Goal: Information Seeking & Learning: Compare options

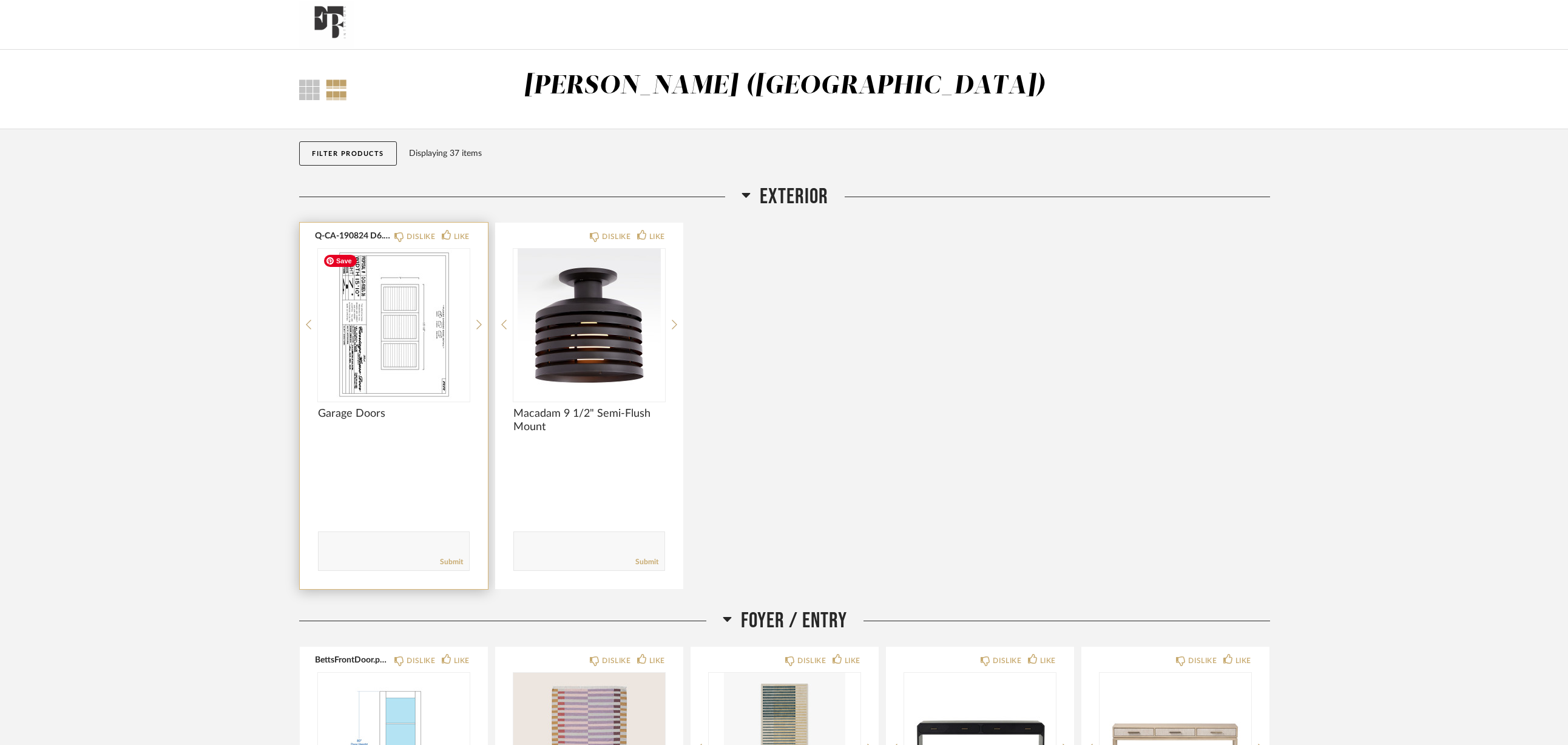
click at [417, 349] on div at bounding box center [393, 324] width 152 height 152
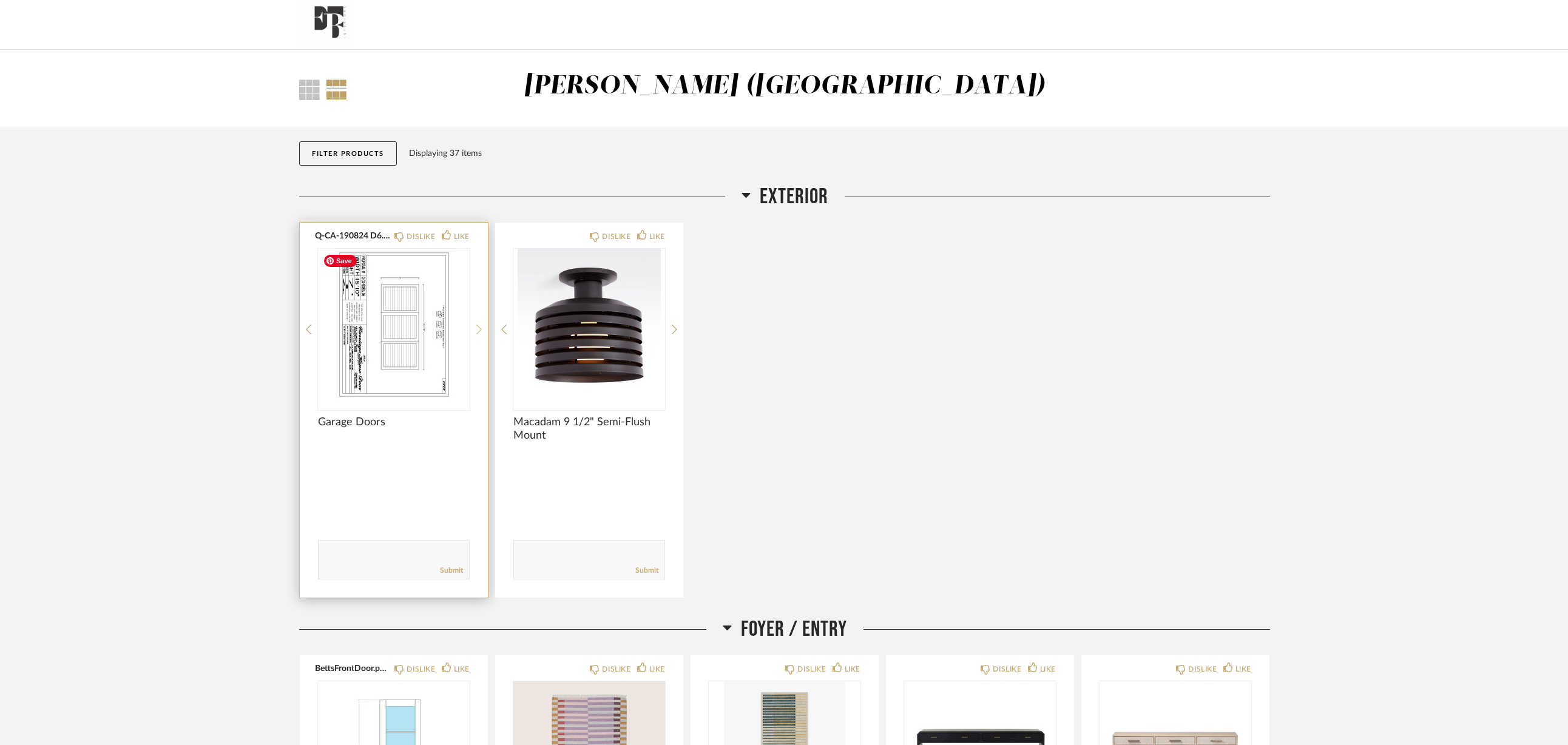
click at [478, 325] on icon at bounding box center [479, 330] width 6 height 11
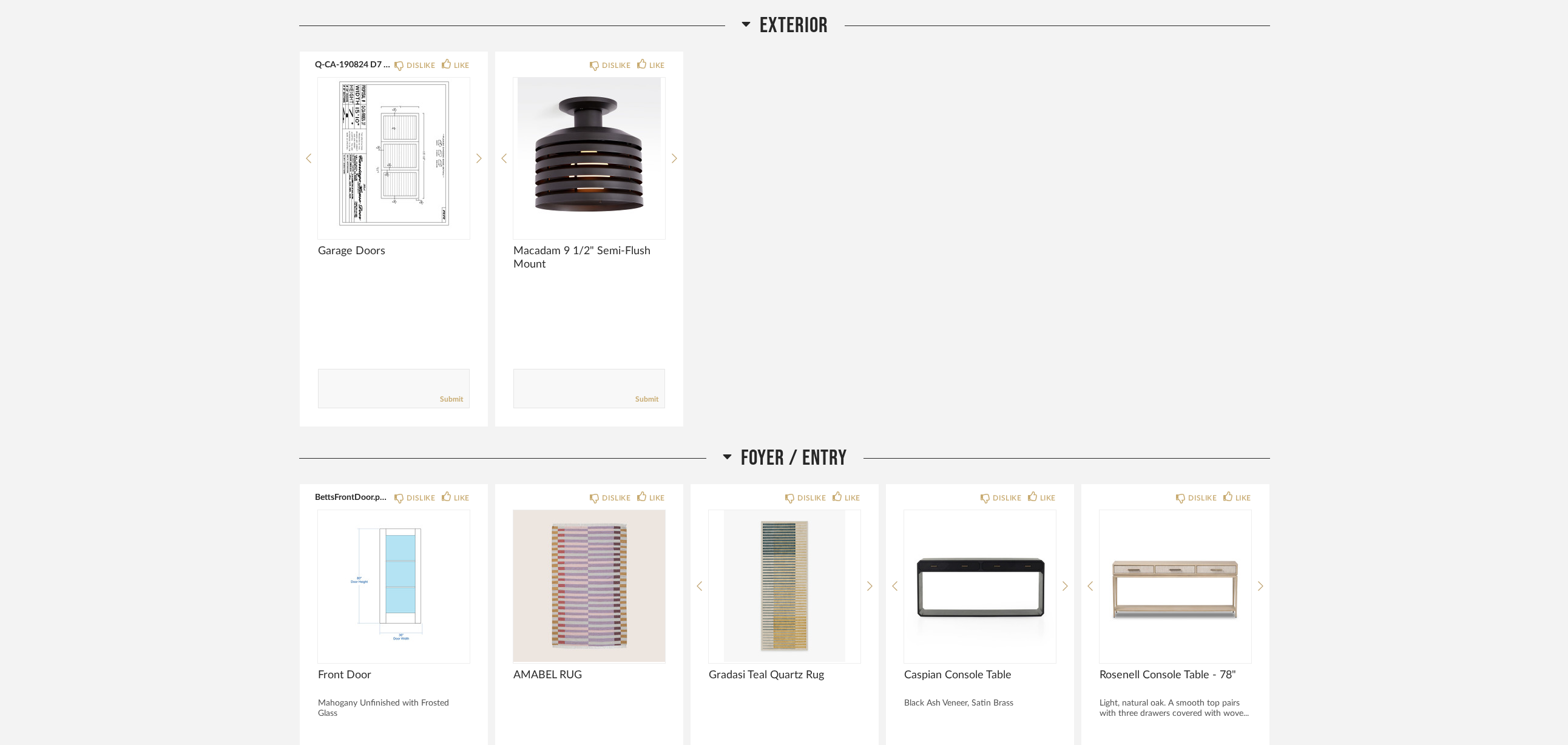
scroll to position [485, 0]
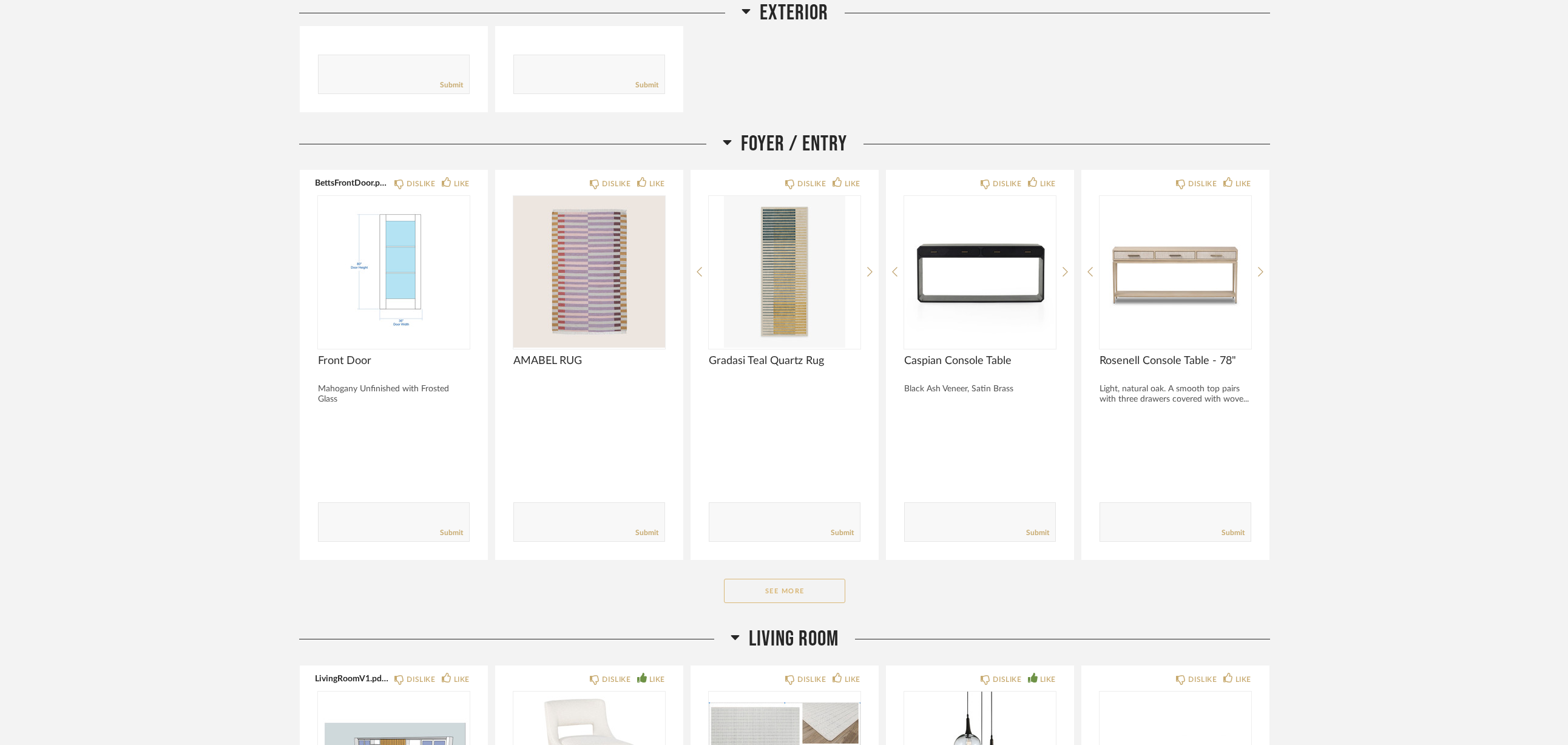
click at [786, 590] on button "See More" at bounding box center [784, 591] width 122 height 24
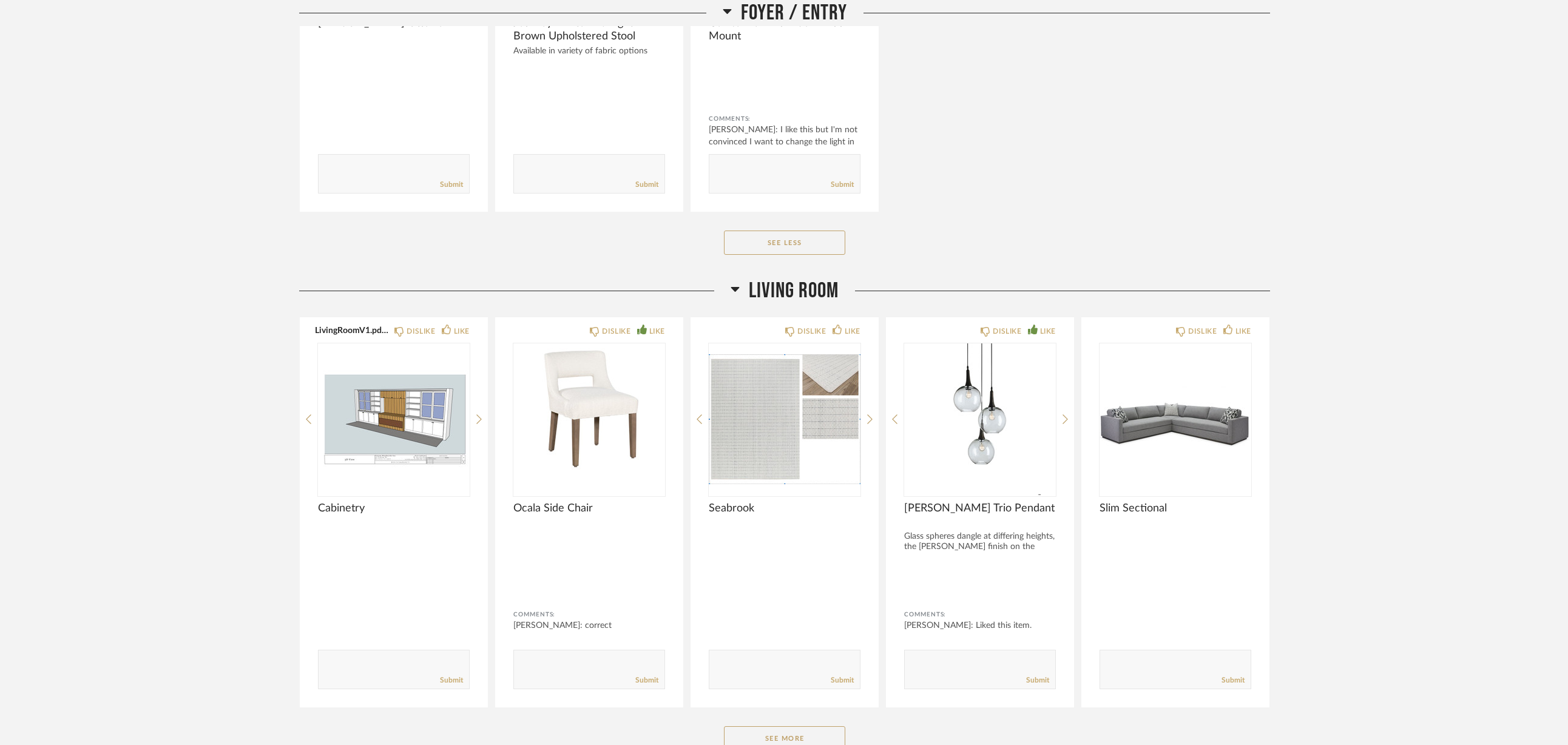
scroll to position [1457, 0]
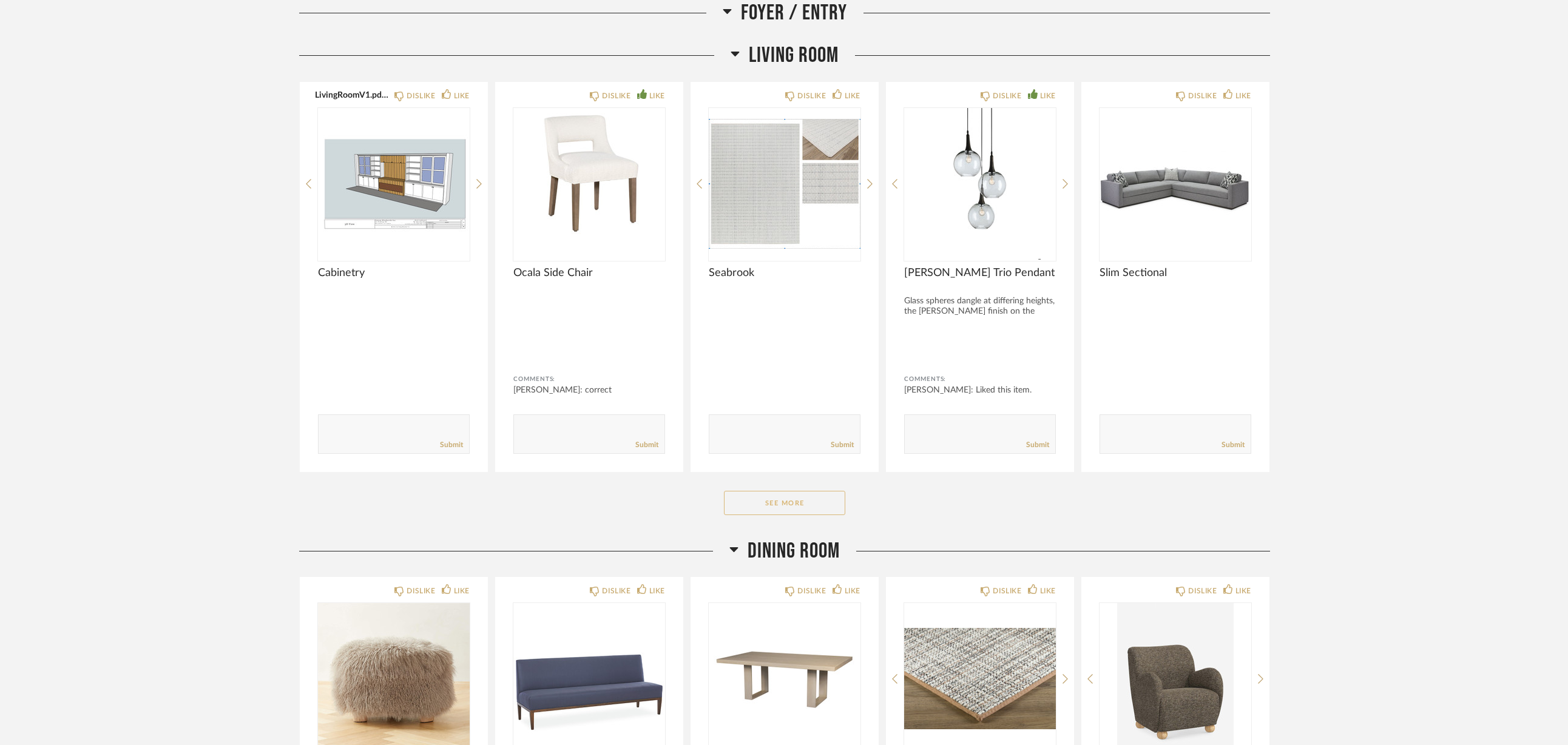
click at [795, 508] on button "See More" at bounding box center [784, 503] width 122 height 24
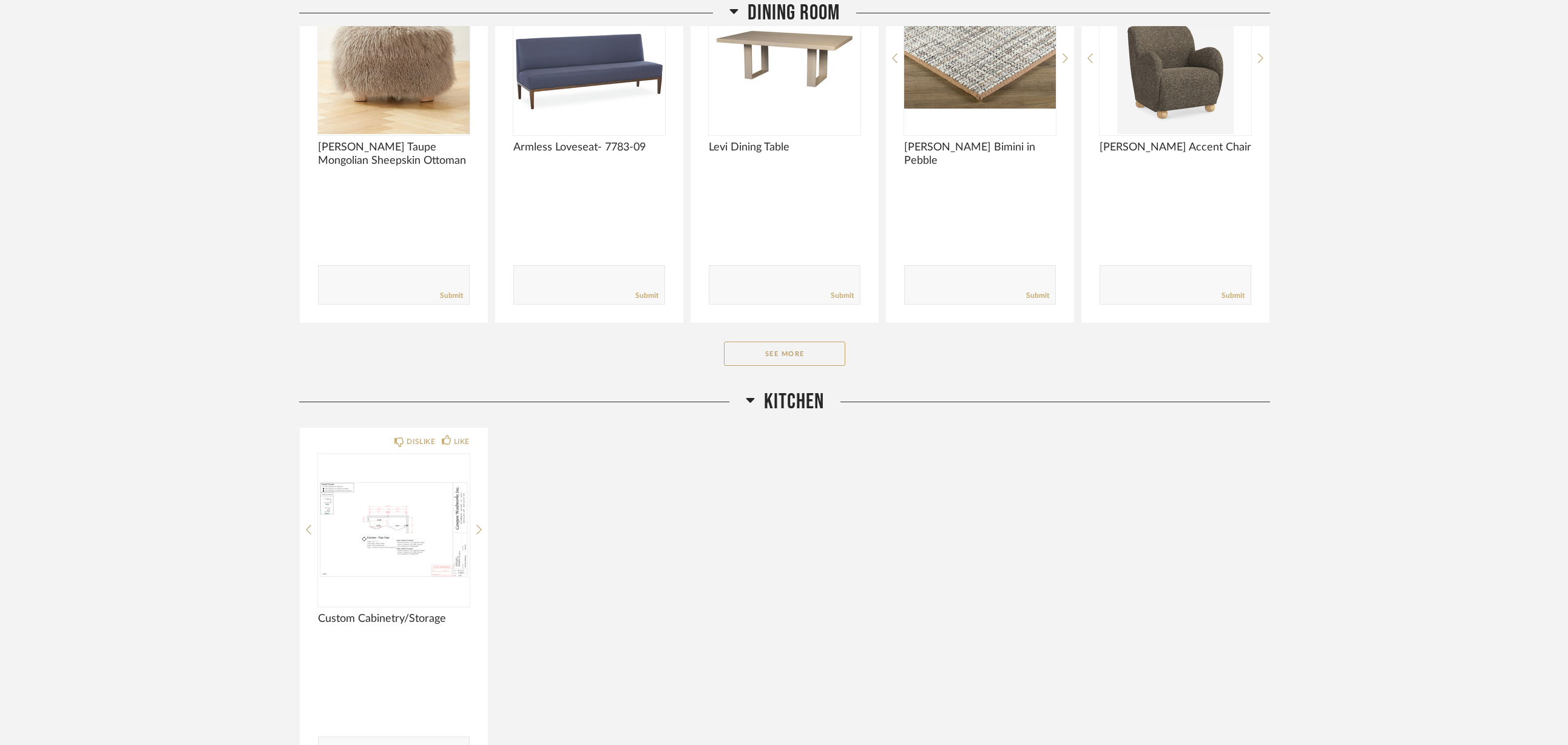
scroll to position [2488, 0]
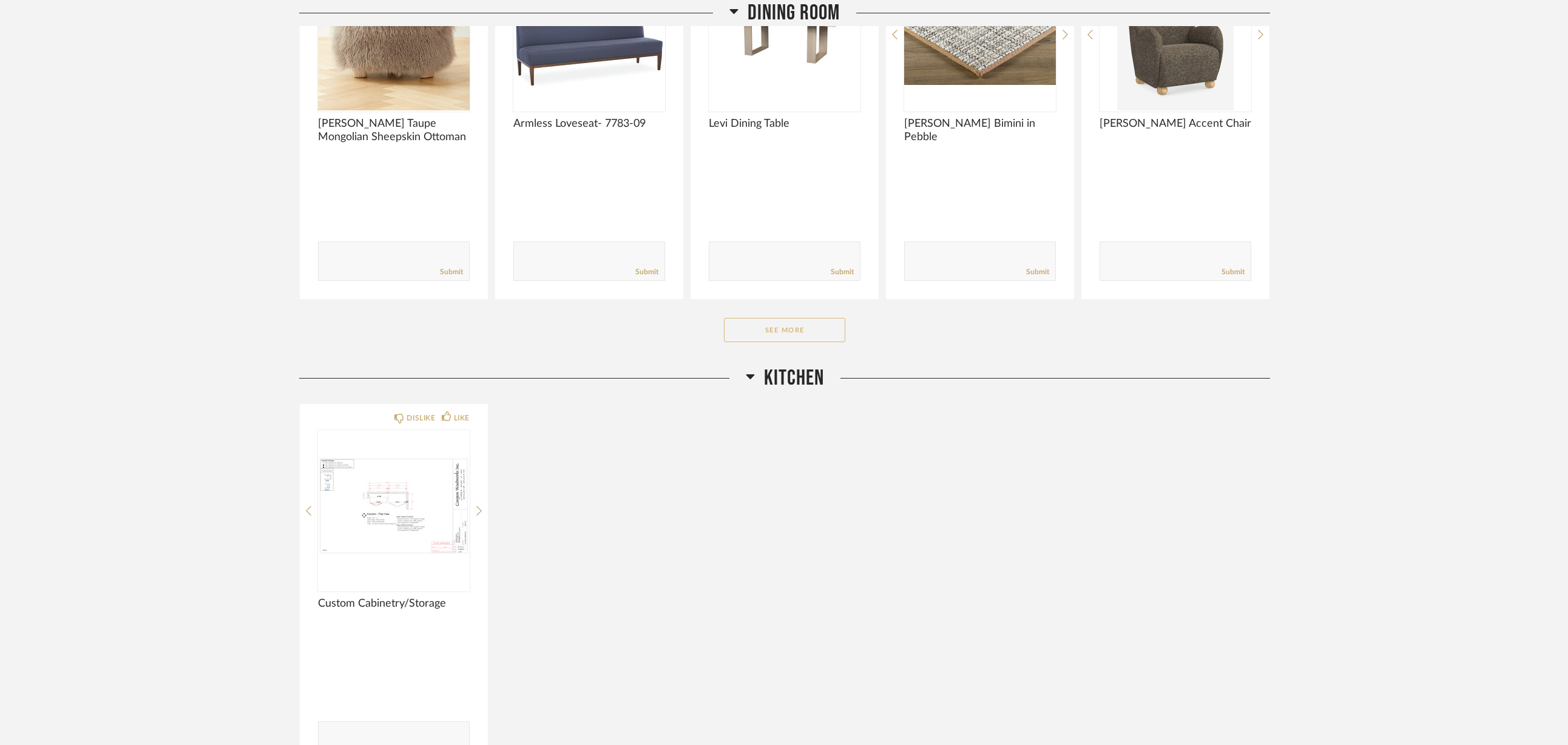
click at [807, 328] on button "See More" at bounding box center [784, 330] width 122 height 24
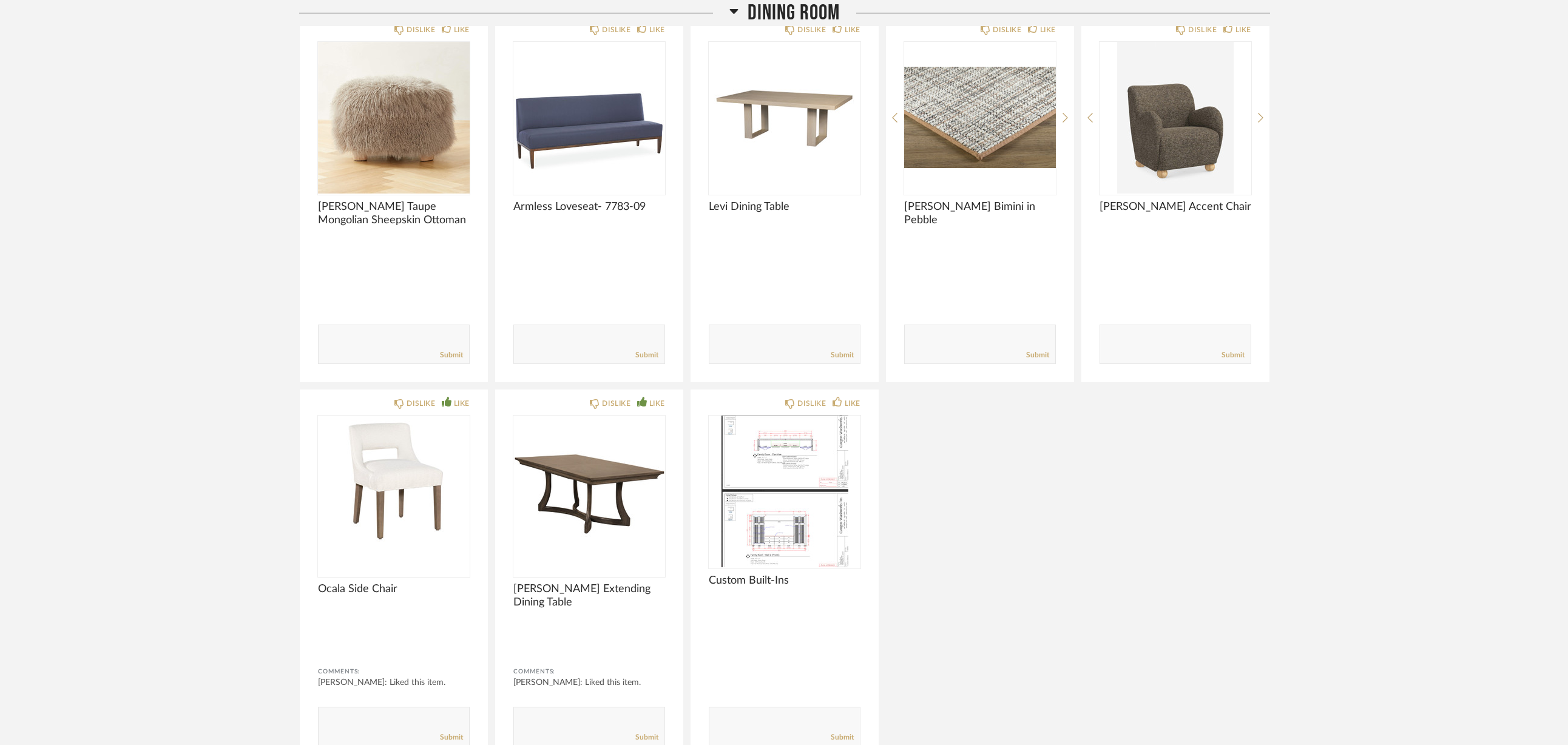
scroll to position [2367, 0]
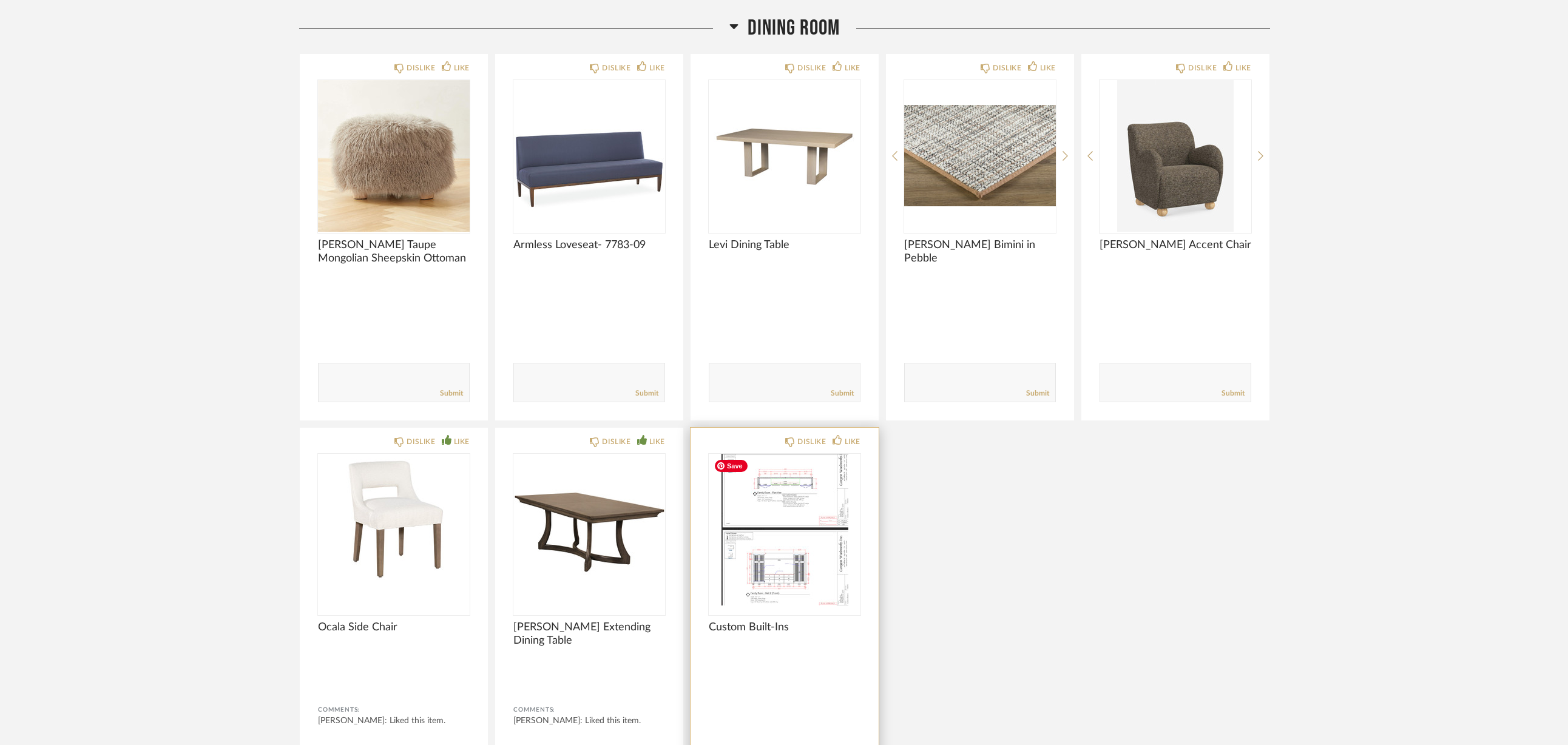
click at [0, 0] on img at bounding box center [0, 0] width 0 height 0
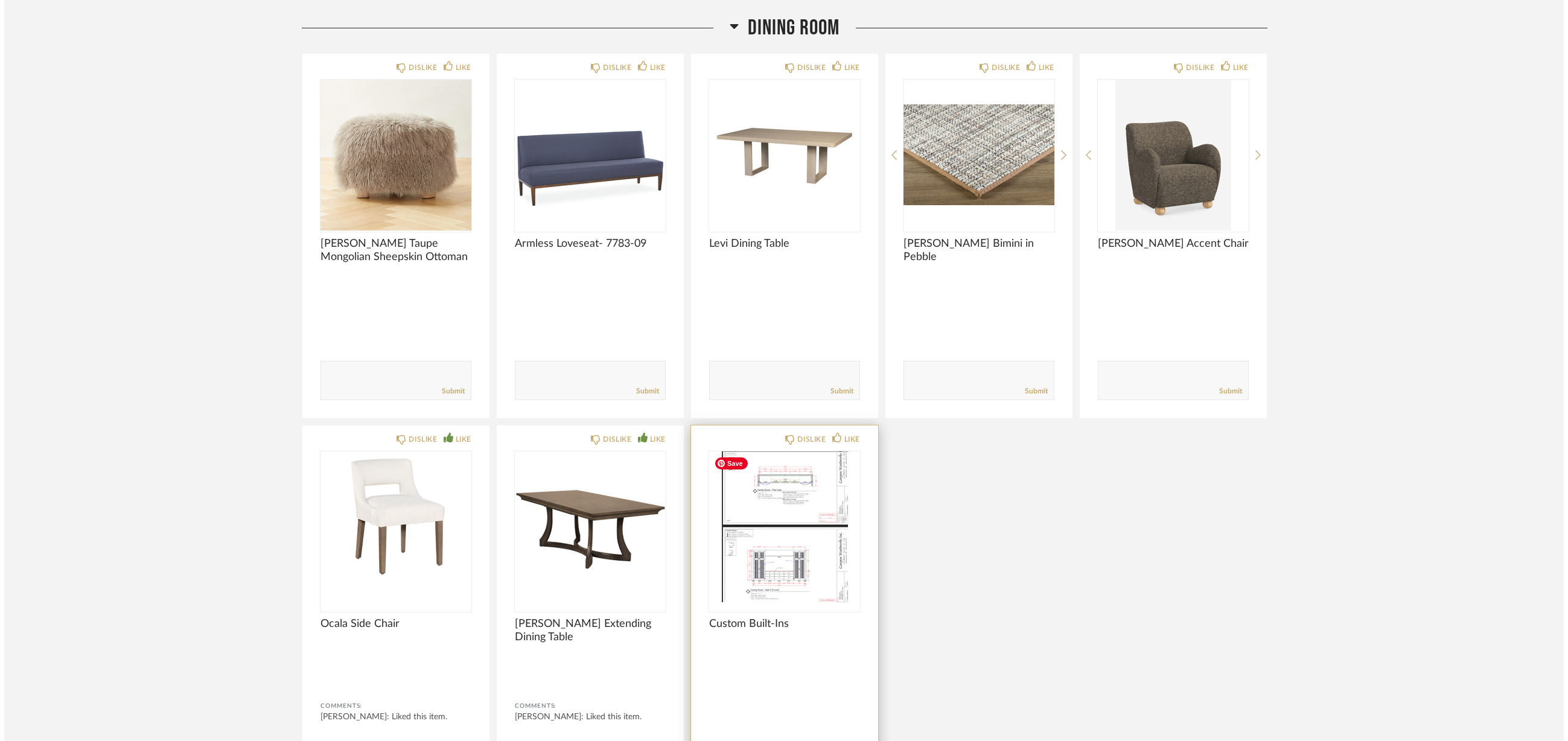
scroll to position [0, 0]
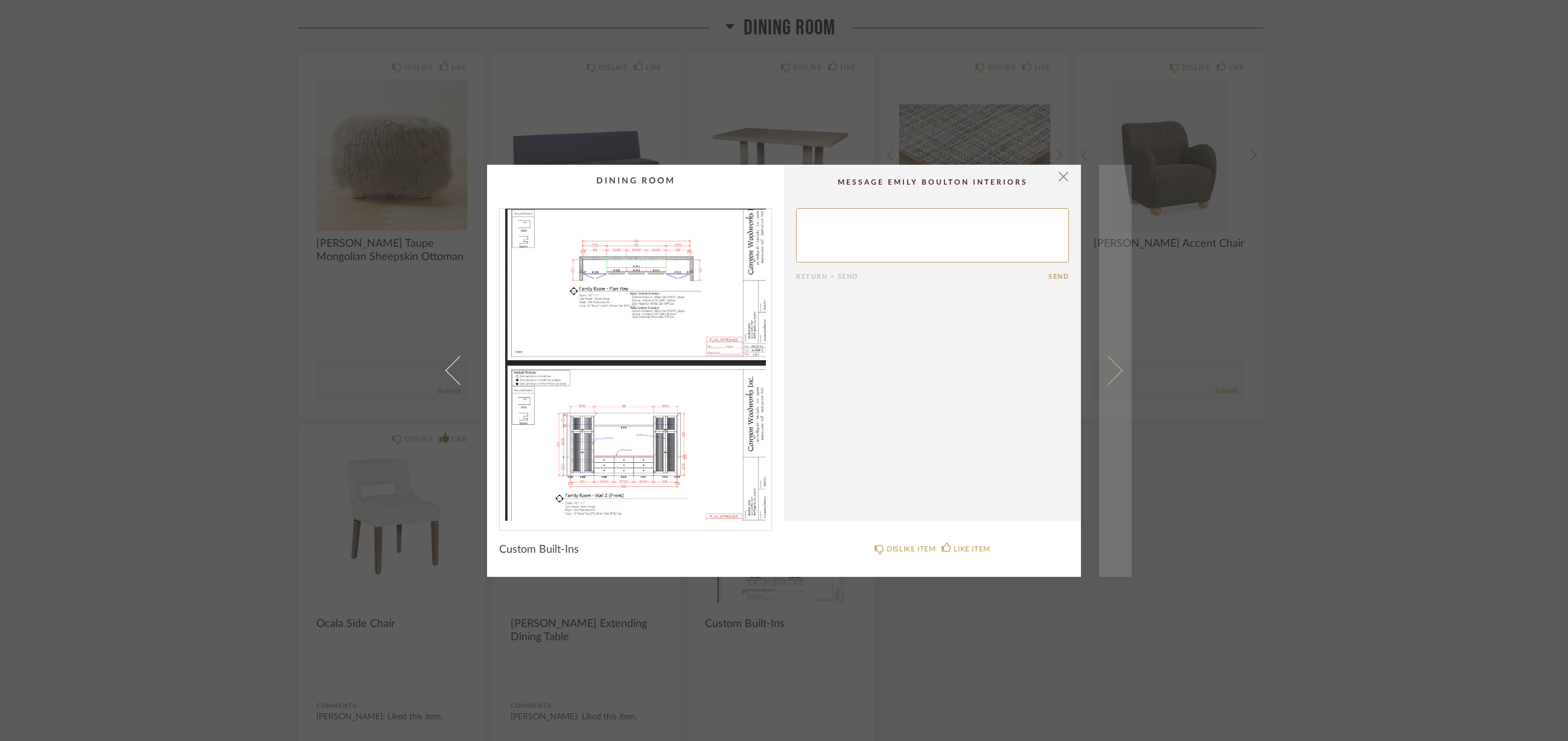
click at [1103, 371] on span at bounding box center [1108, 371] width 29 height 29
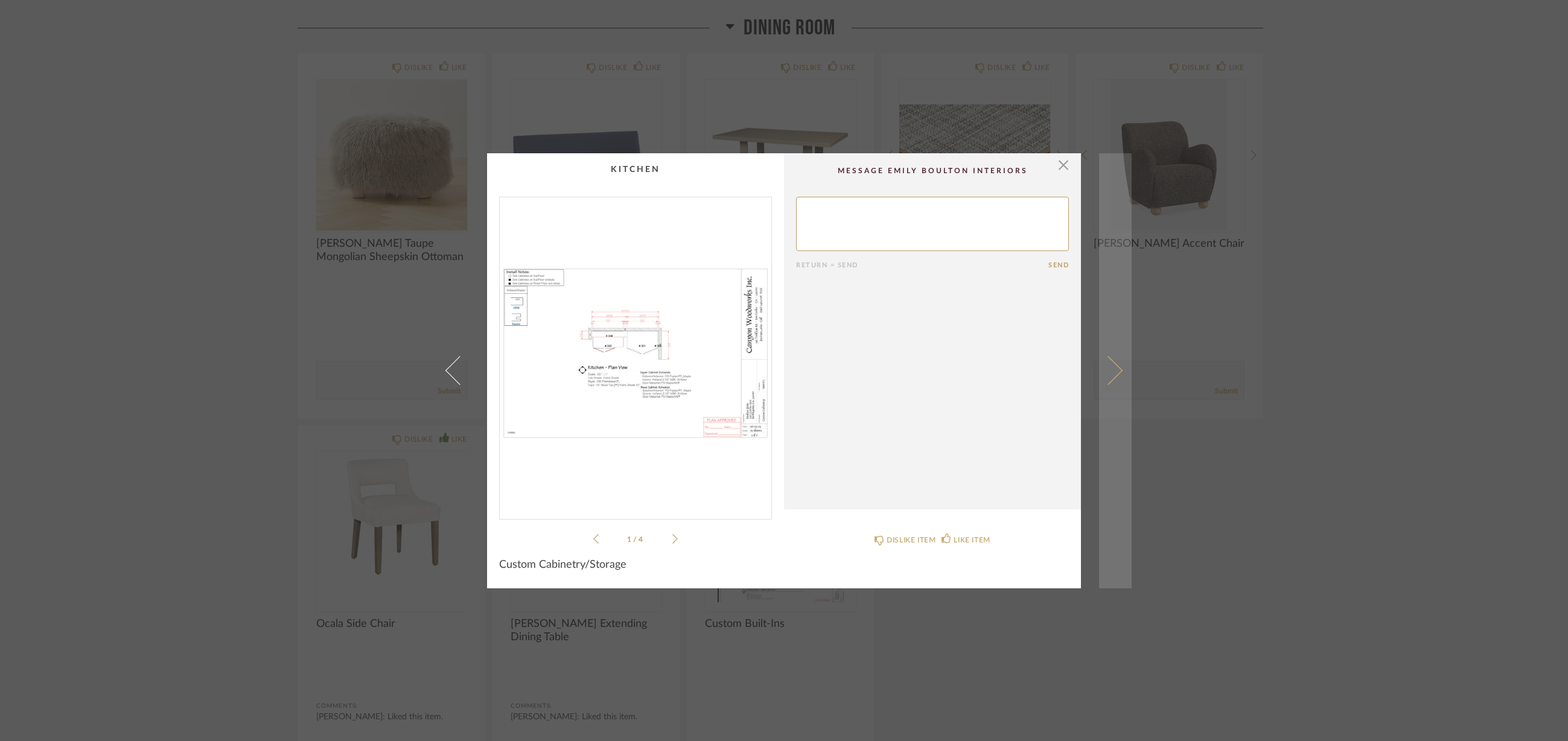
click at [1102, 379] on span at bounding box center [1108, 371] width 29 height 29
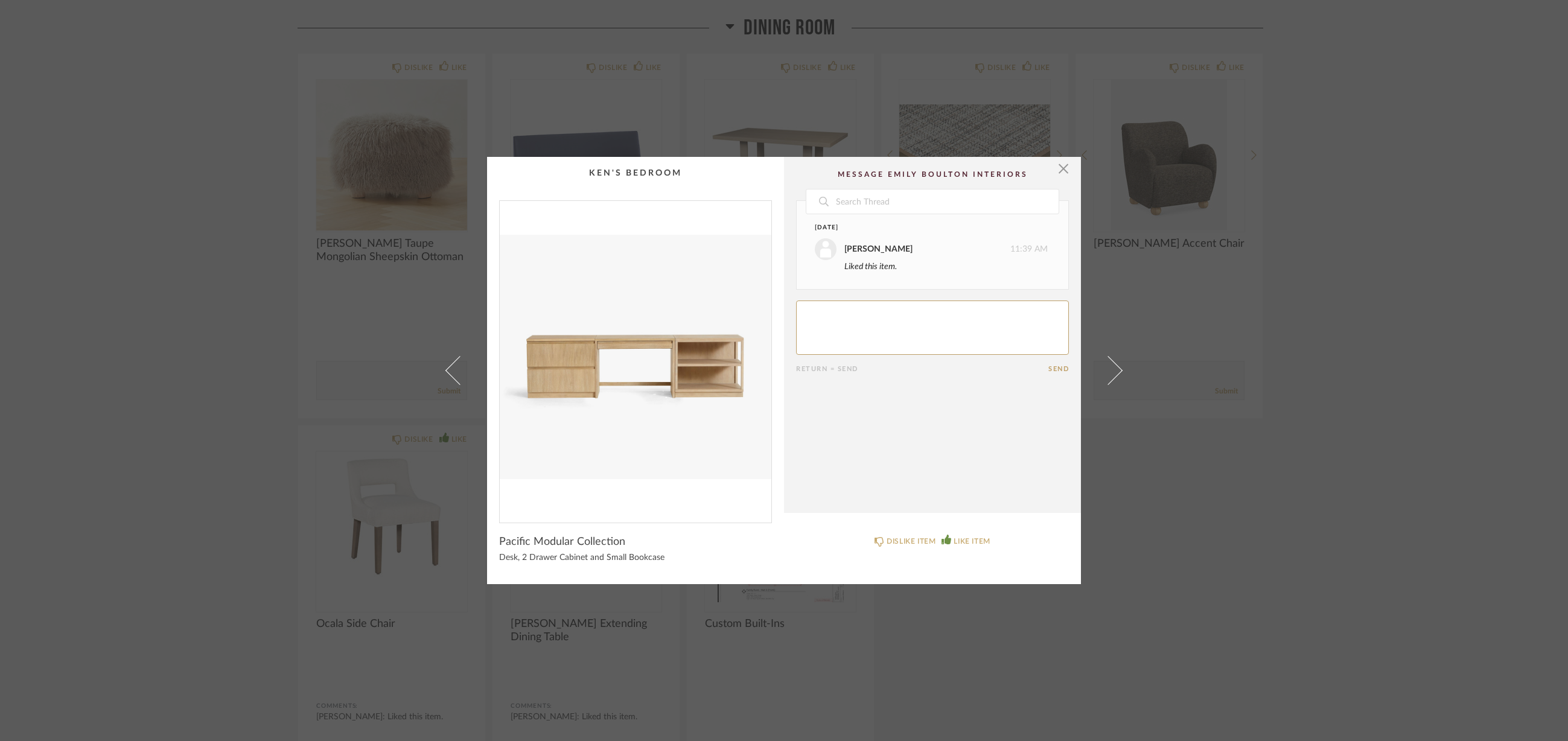
click at [1102, 379] on span at bounding box center [1108, 371] width 29 height 29
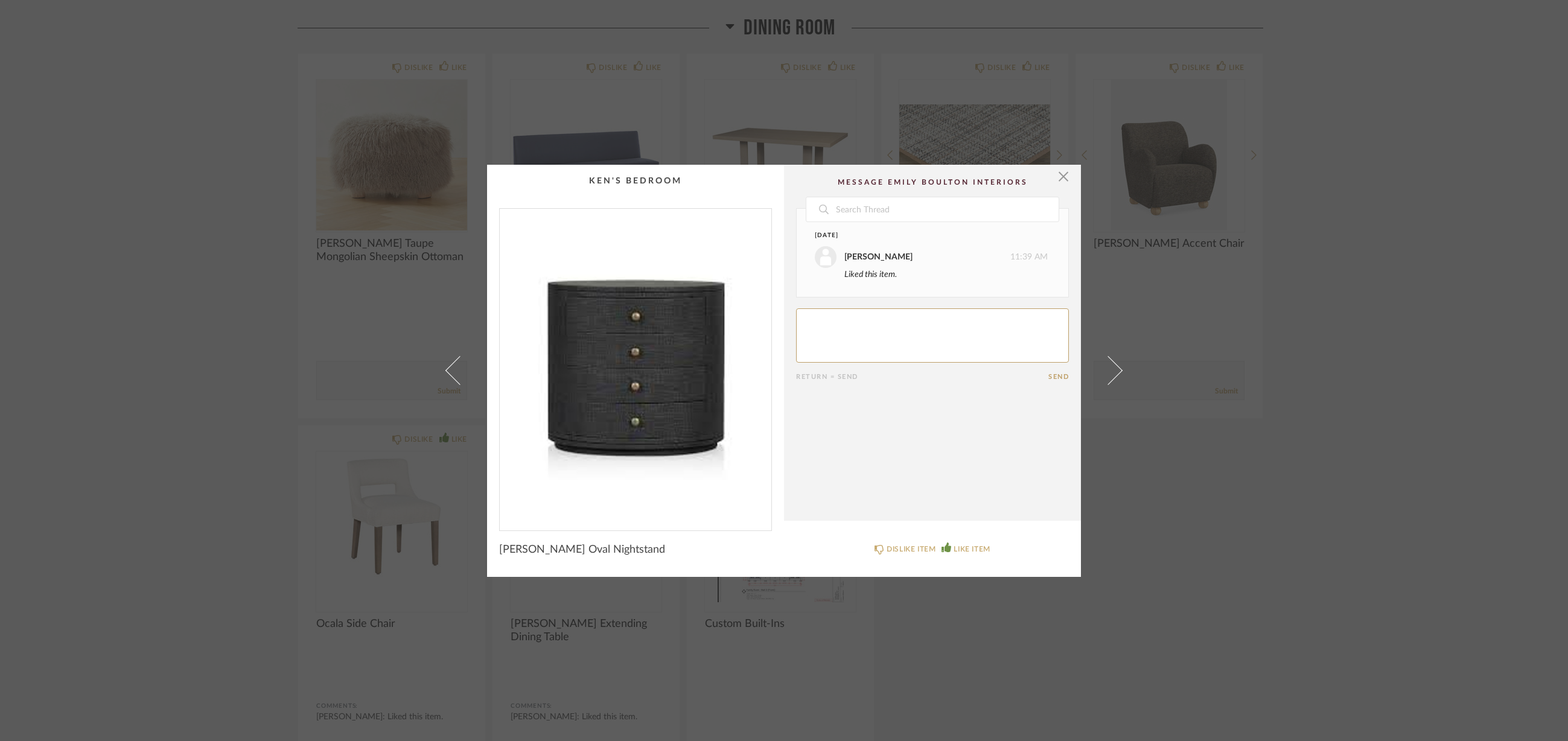
click at [1102, 379] on span at bounding box center [1108, 371] width 29 height 29
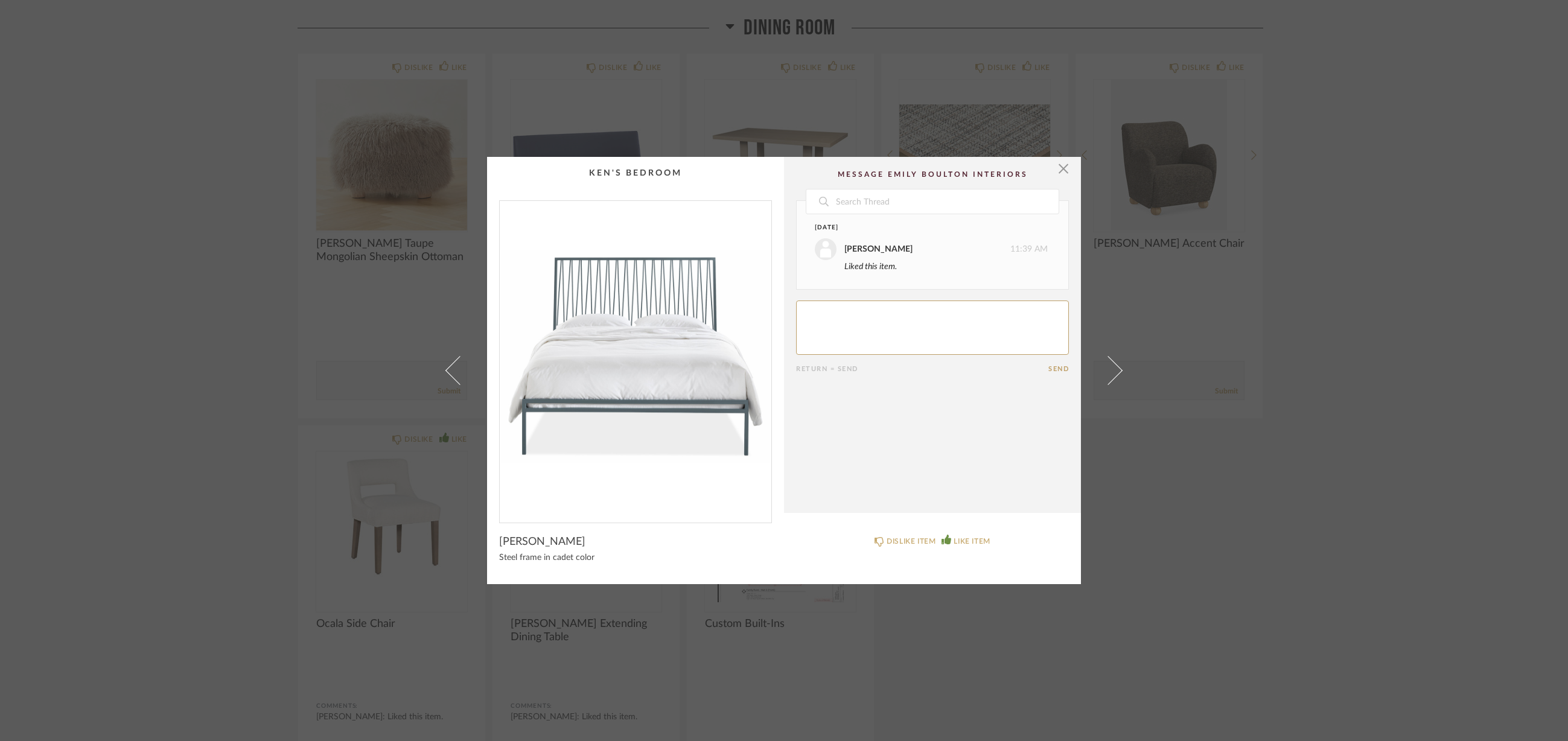
click at [1102, 379] on span at bounding box center [1108, 371] width 29 height 29
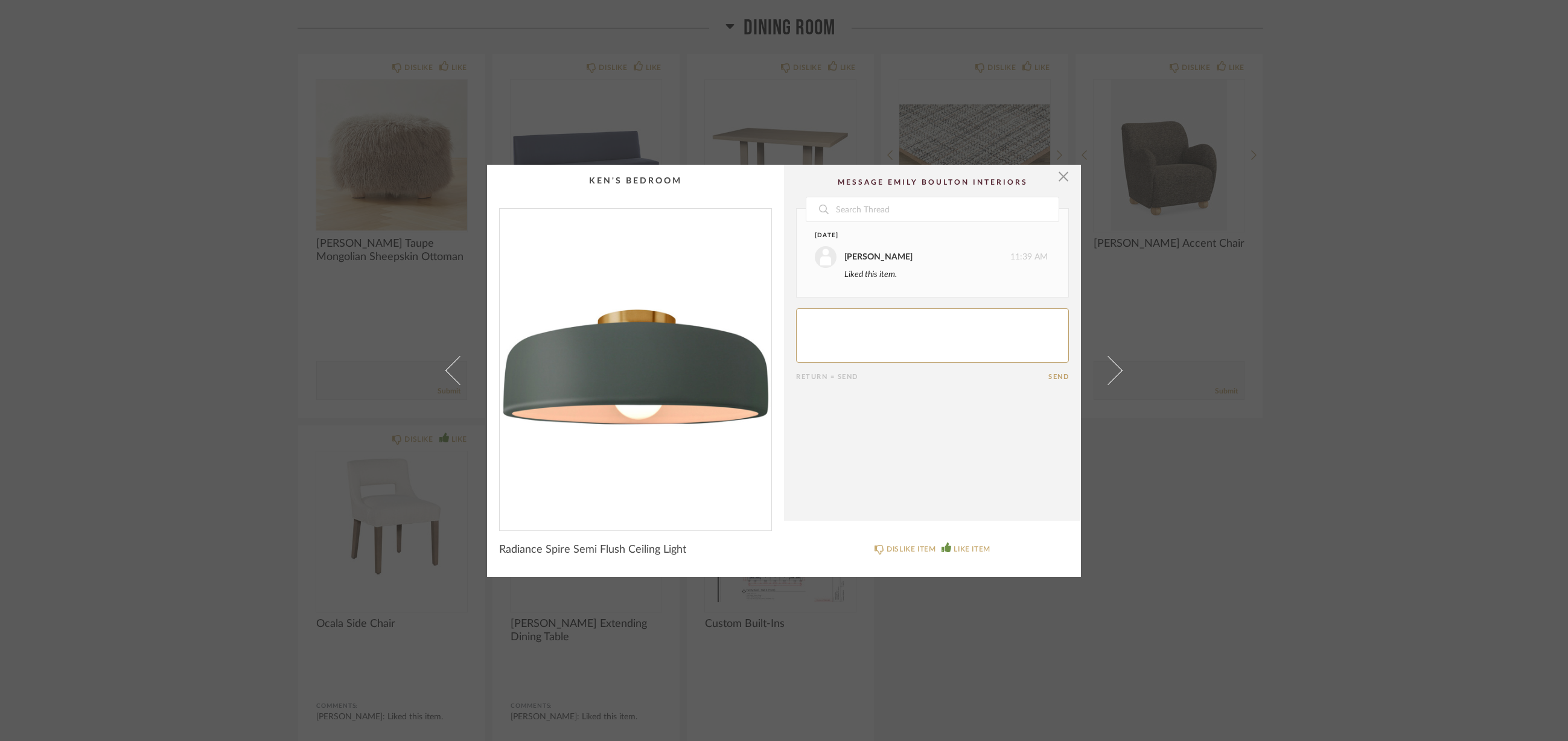
click at [1102, 379] on span at bounding box center [1108, 371] width 29 height 29
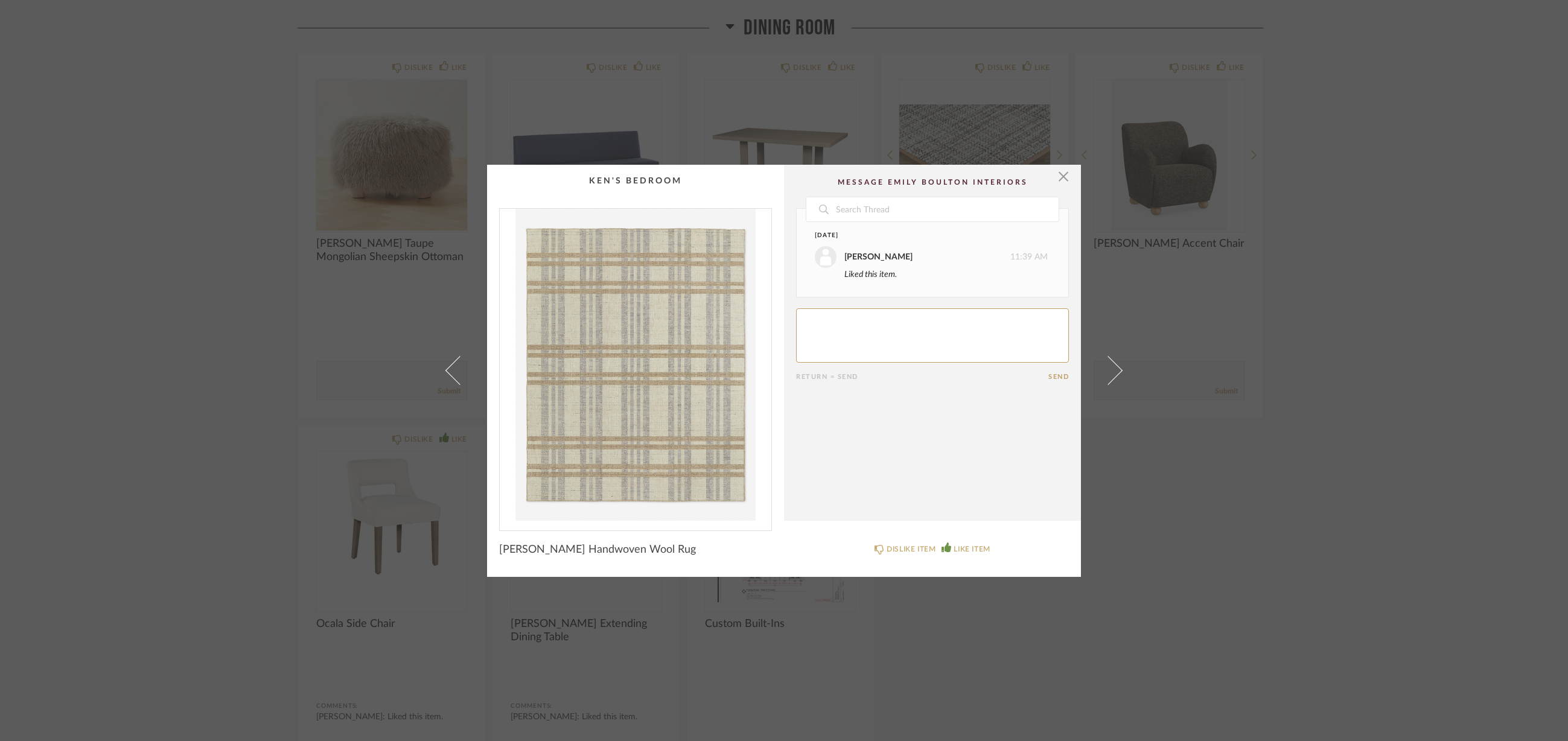
click at [1102, 379] on span at bounding box center [1108, 371] width 29 height 29
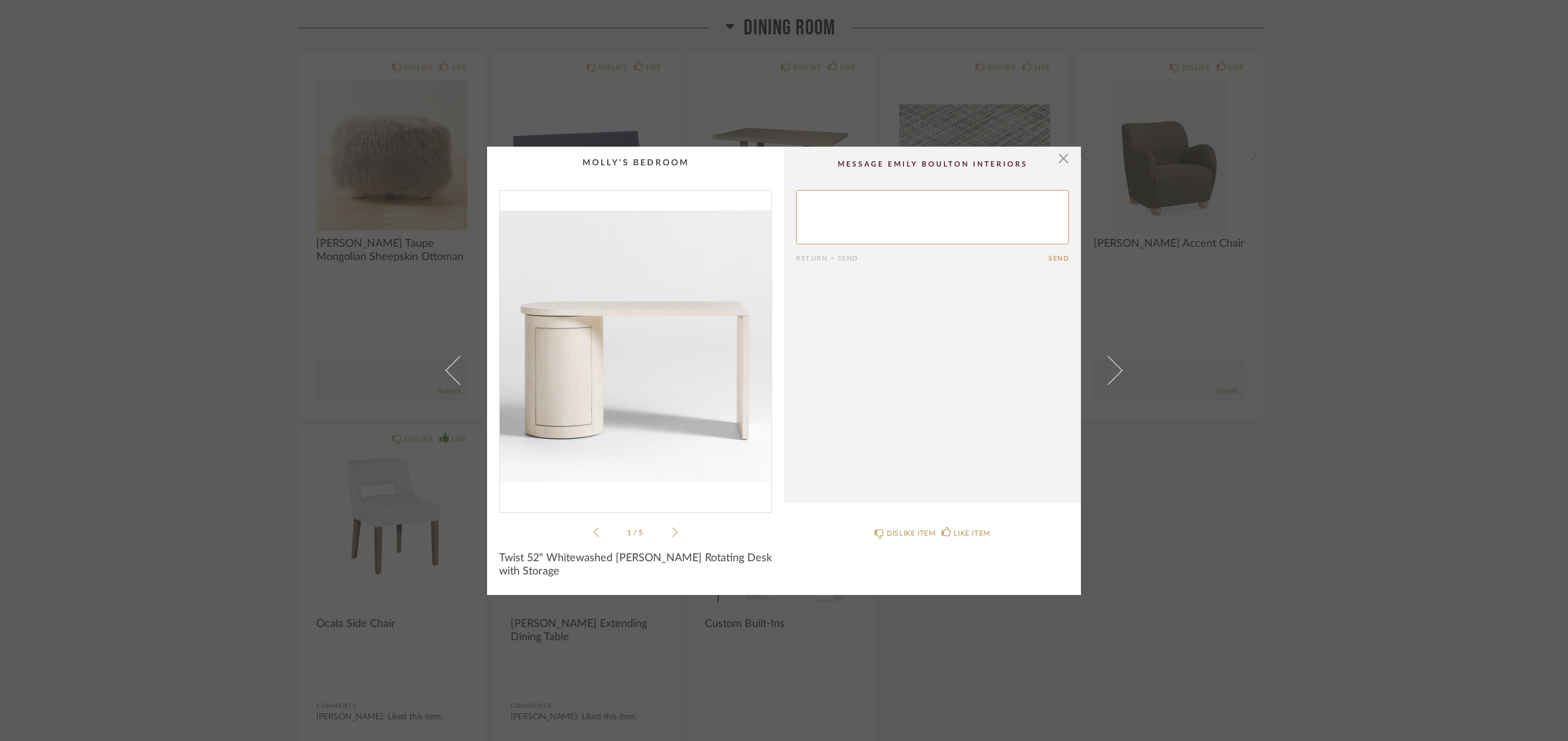
click at [1102, 379] on span at bounding box center [1108, 371] width 29 height 29
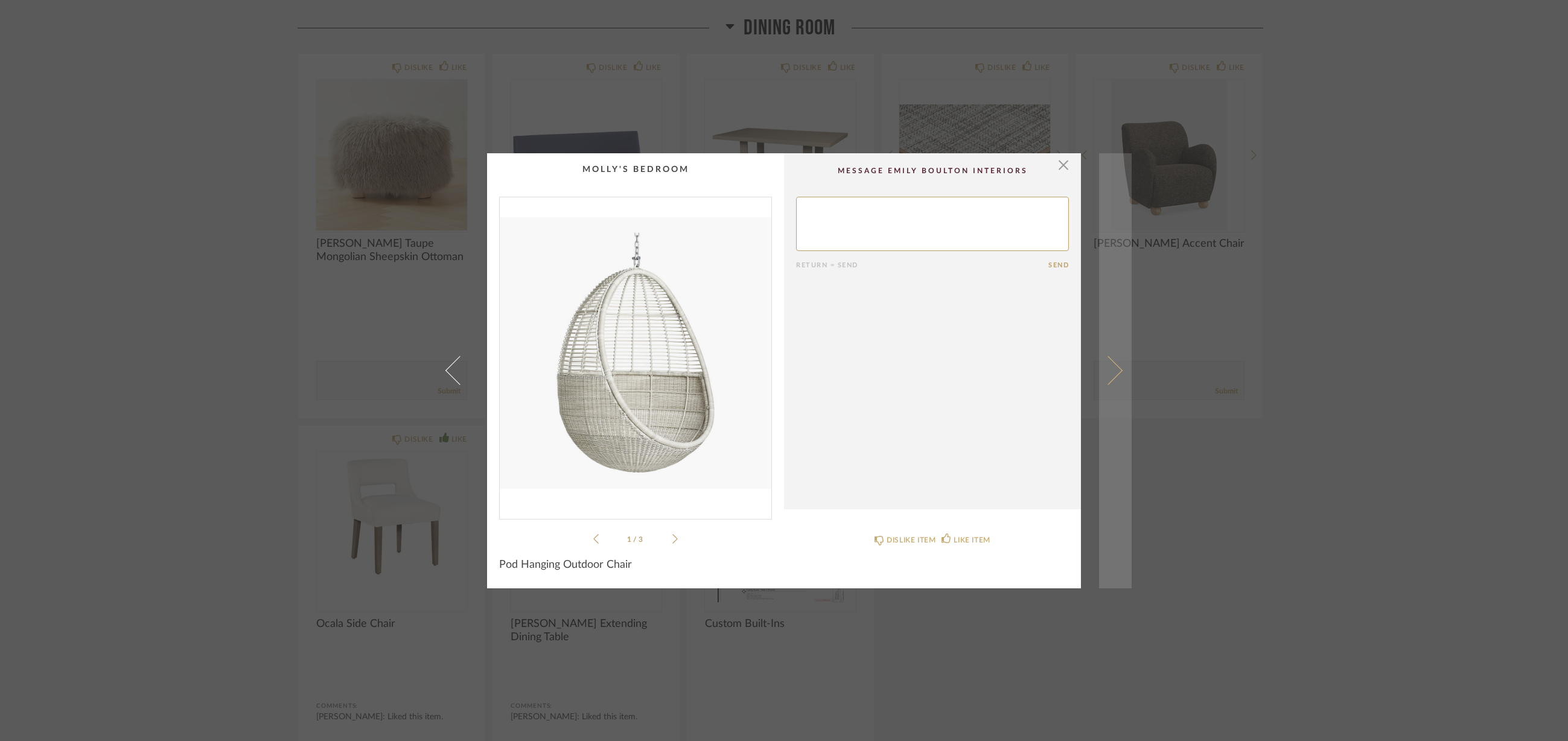
click at [1099, 380] on span at bounding box center [1108, 371] width 29 height 29
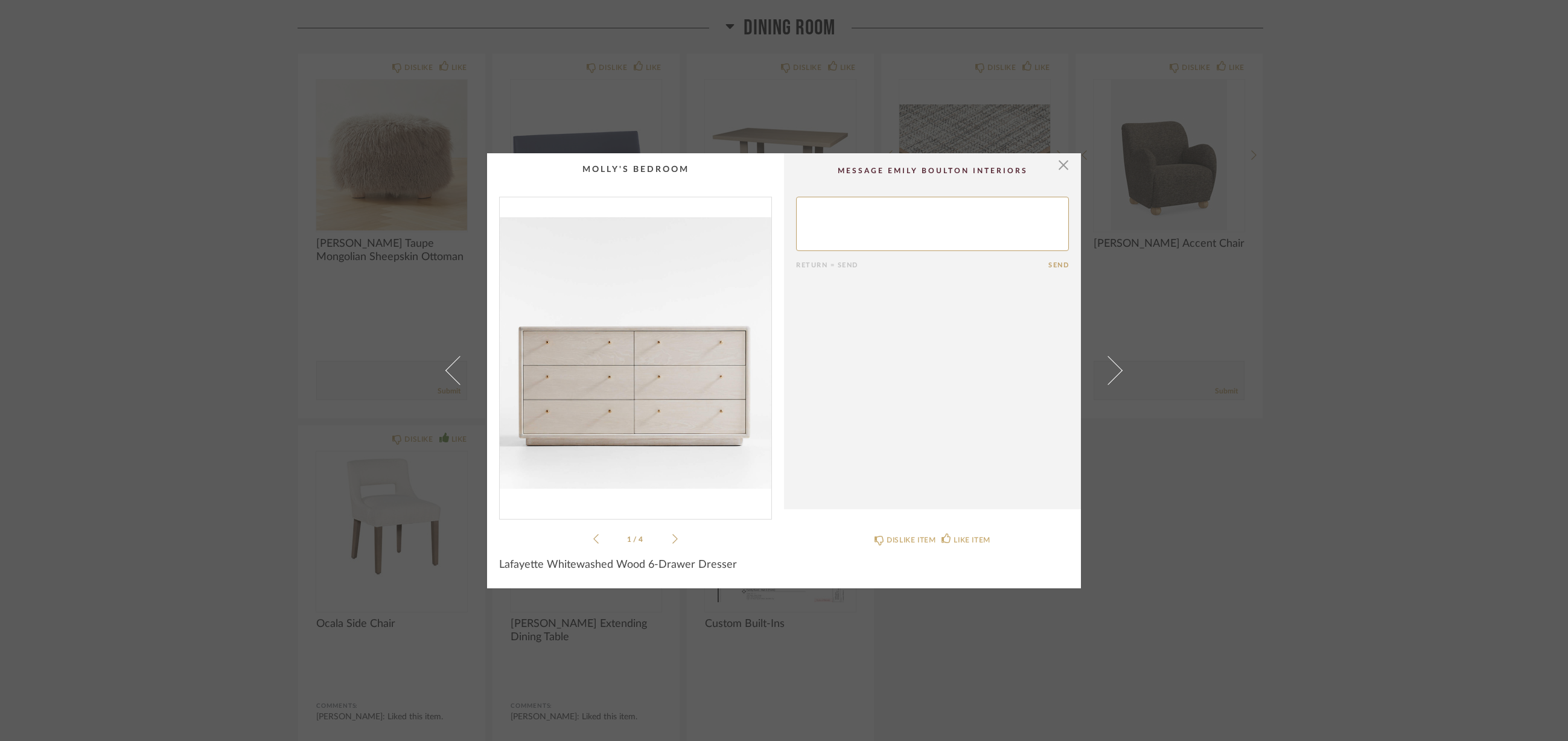
click at [1098, 380] on span at bounding box center [1108, 371] width 29 height 29
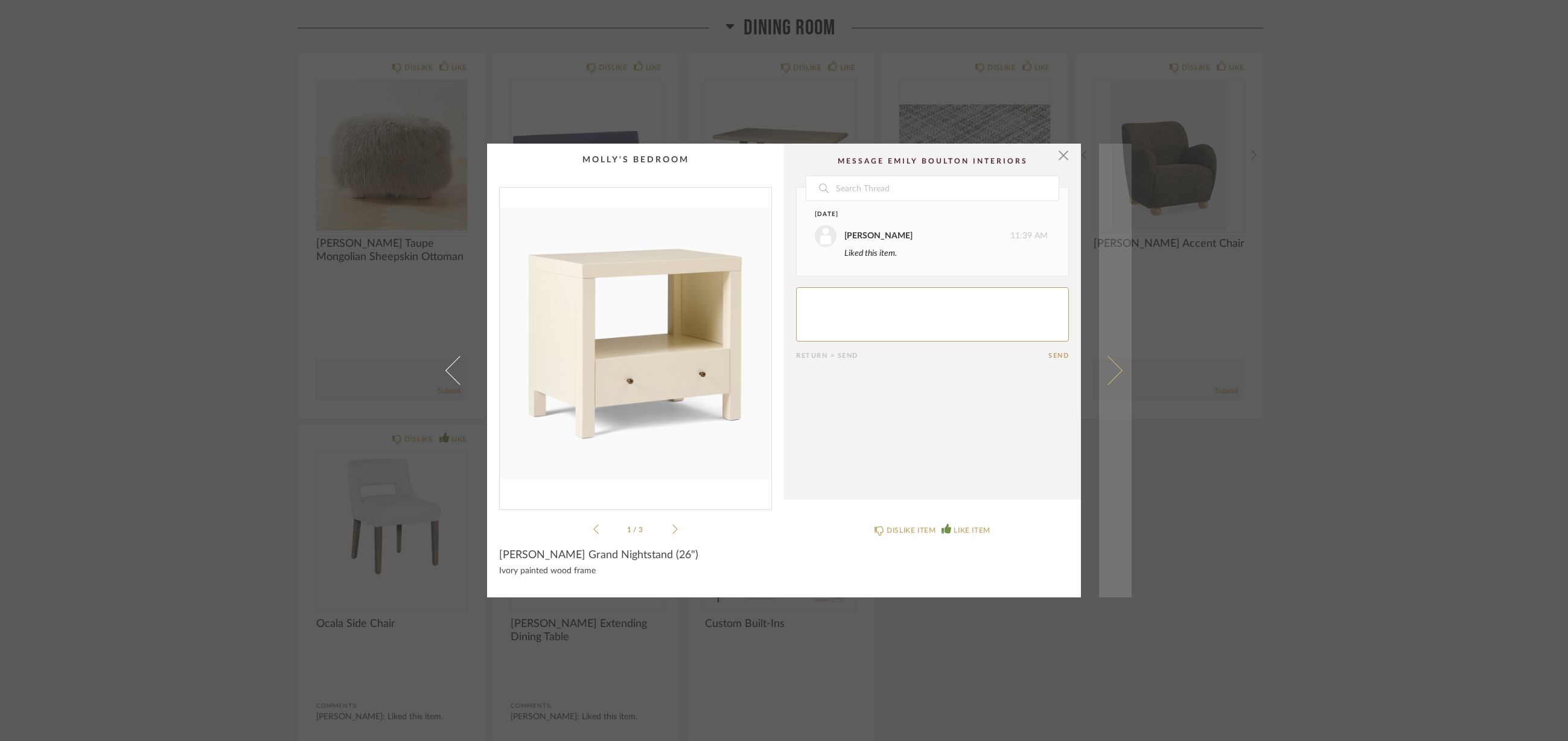
click at [1109, 377] on span at bounding box center [1108, 371] width 29 height 29
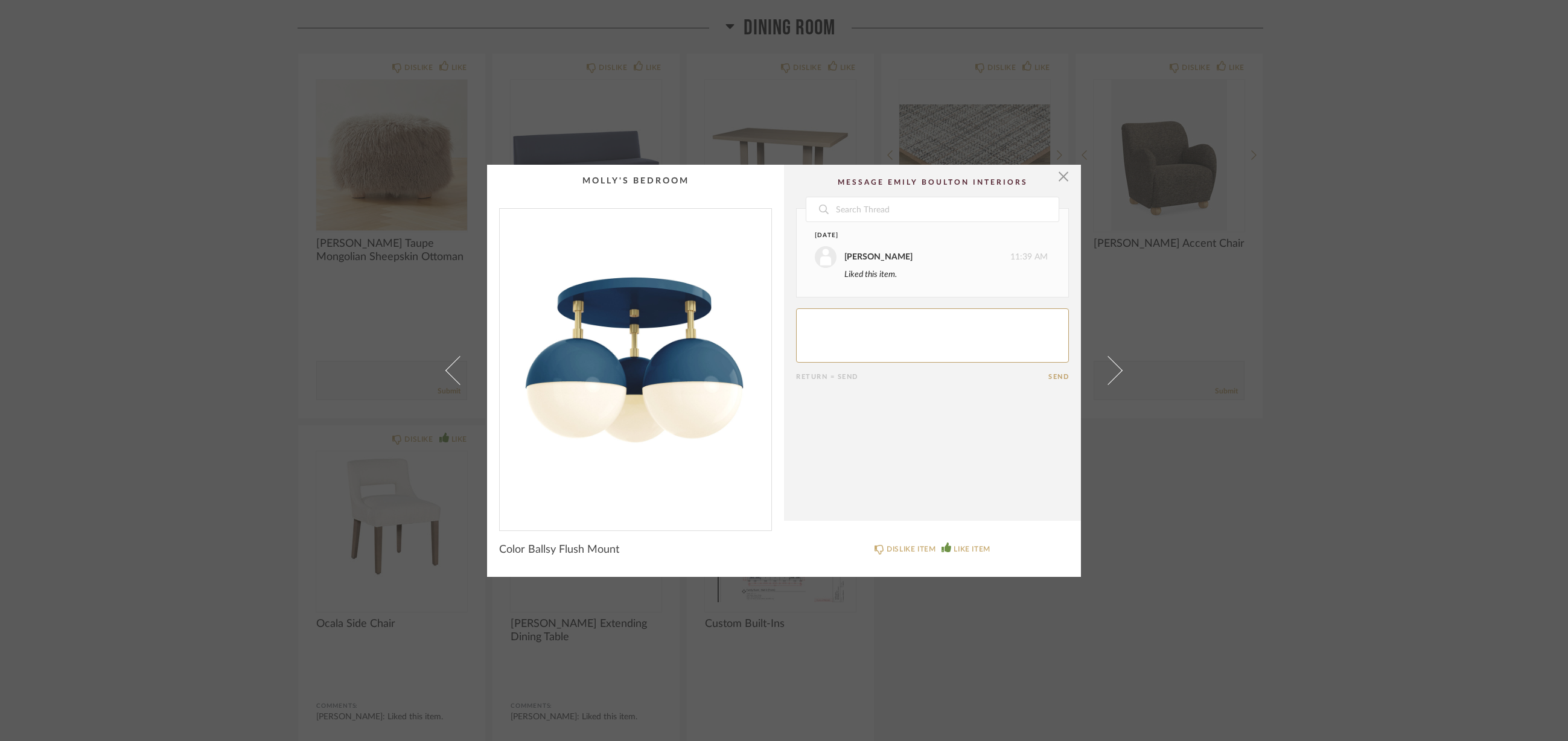
click at [1109, 377] on span at bounding box center [1108, 371] width 29 height 29
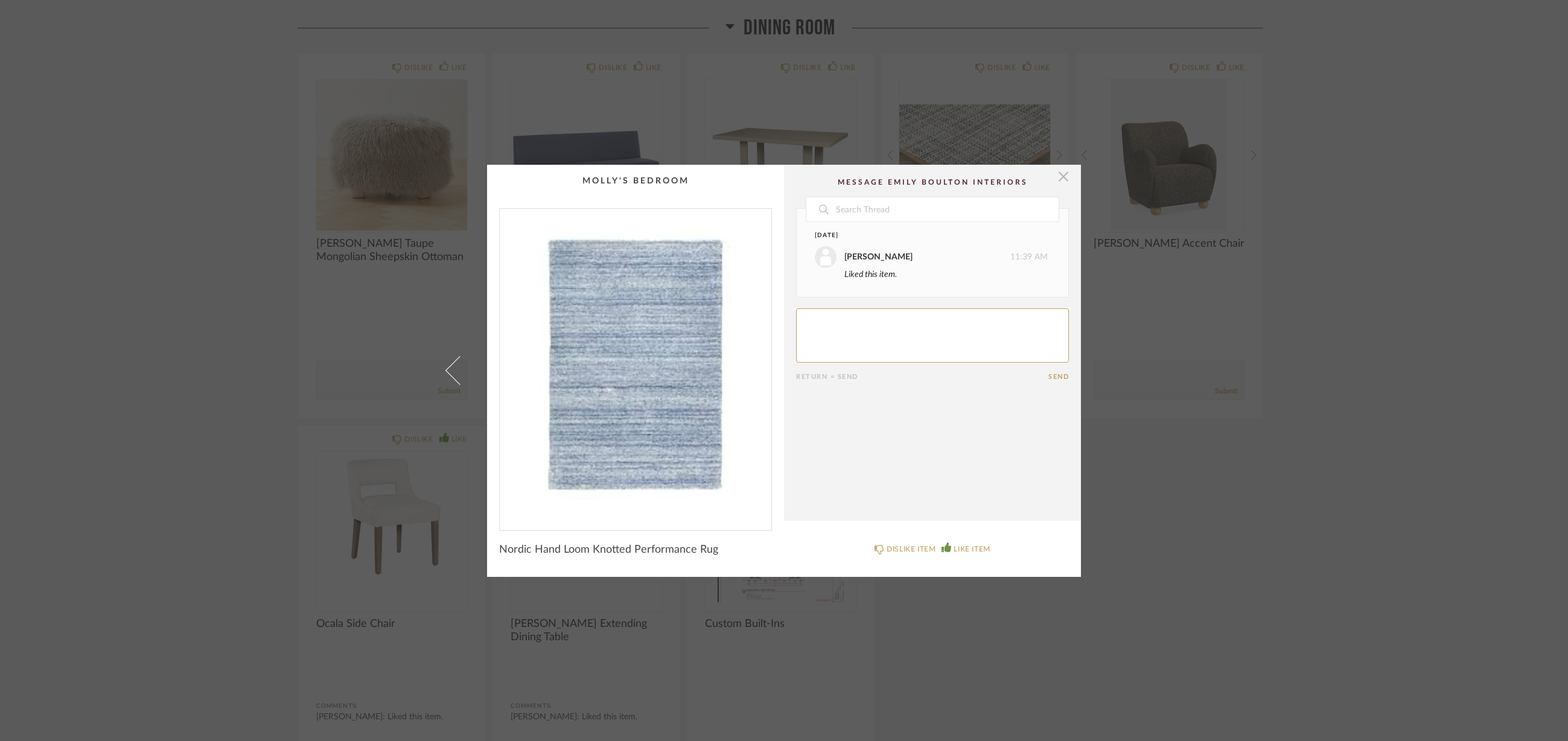
click at [1061, 174] on span "button" at bounding box center [1063, 177] width 24 height 24
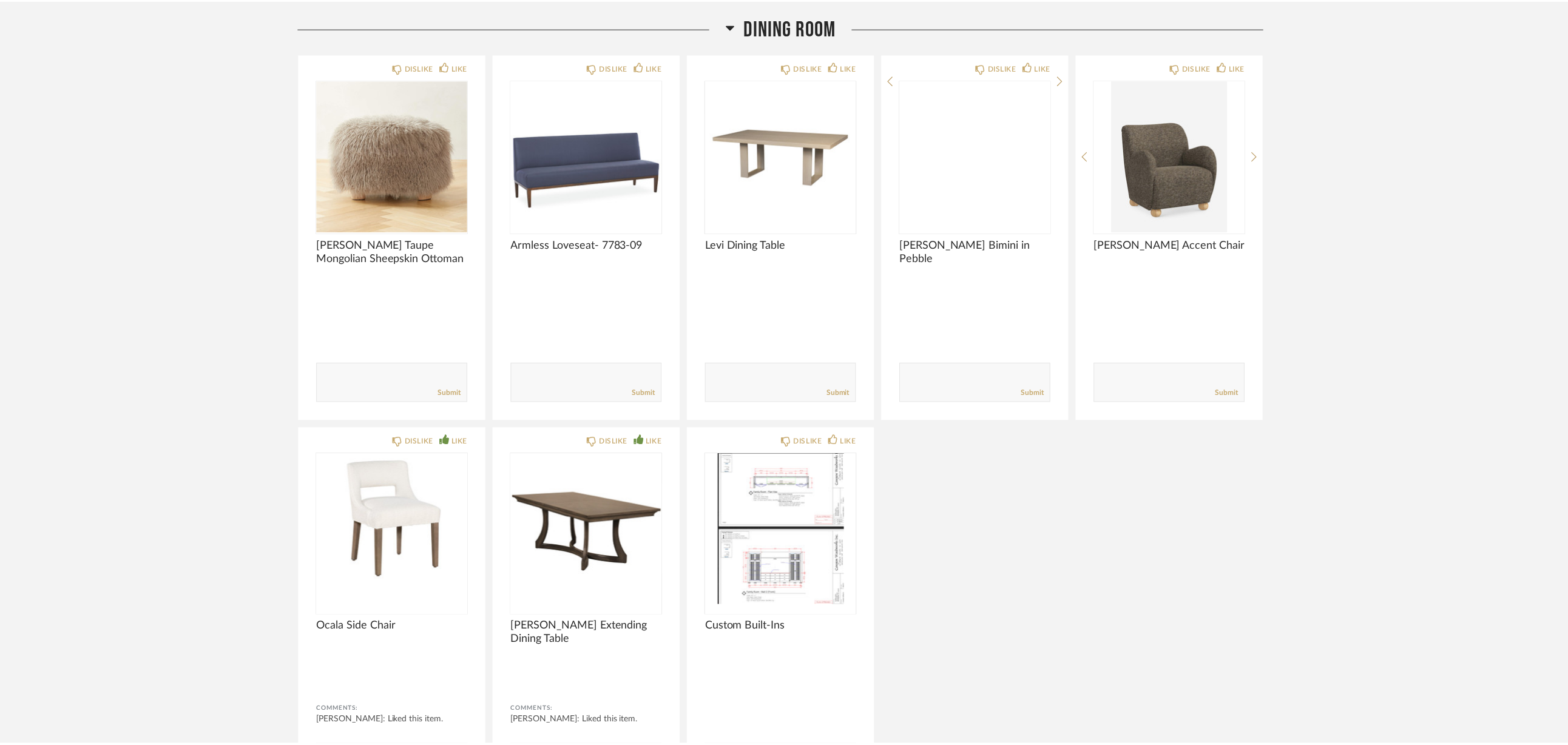
scroll to position [2367, 0]
